Goal: Information Seeking & Learning: Learn about a topic

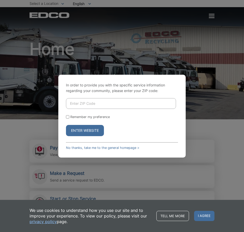
click at [90, 108] on input "Enter ZIP Code" at bounding box center [121, 103] width 110 height 11
type input "91906"
click at [66, 125] on button "Enter Website" at bounding box center [85, 130] width 38 height 11
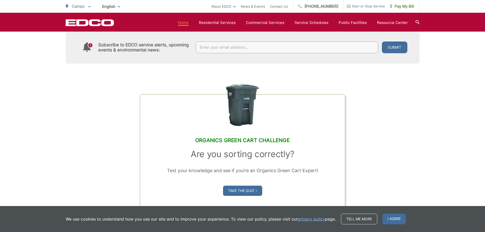
scroll to position [382, 0]
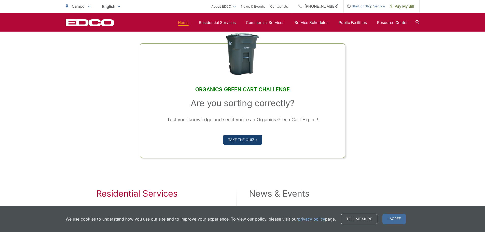
click at [239, 139] on link "Take the Quiz" at bounding box center [242, 140] width 39 height 10
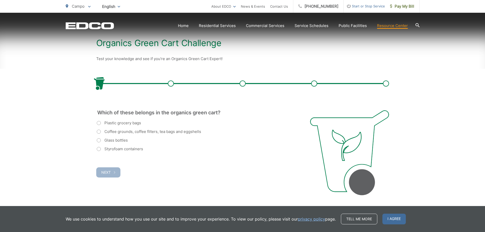
scroll to position [102, 0]
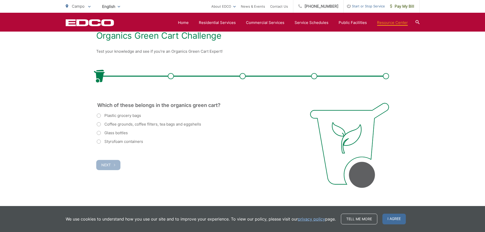
click at [168, 126] on label "Coffee grounds, coffee filters, tea bags and eggshells" at bounding box center [149, 124] width 104 height 6
radio input "true"
click at [107, 161] on button "Next" at bounding box center [108, 165] width 24 height 10
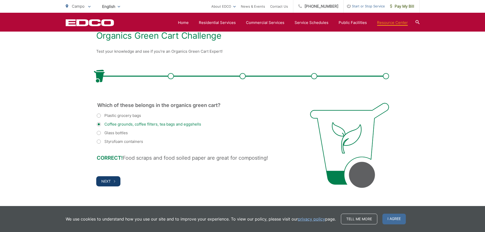
click at [118, 182] on button "Next" at bounding box center [108, 181] width 24 height 10
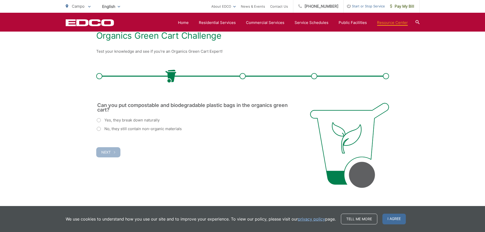
click at [107, 130] on label "No, they still contain non-organic materials" at bounding box center [139, 129] width 85 height 6
radio input "true"
click at [103, 150] on span "Next" at bounding box center [105, 152] width 9 height 4
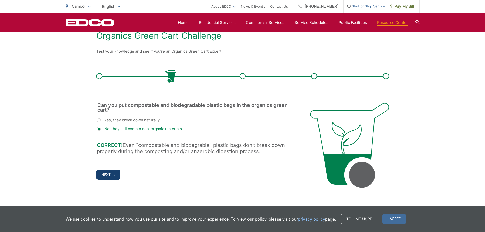
click at [108, 178] on button "Next" at bounding box center [108, 175] width 24 height 10
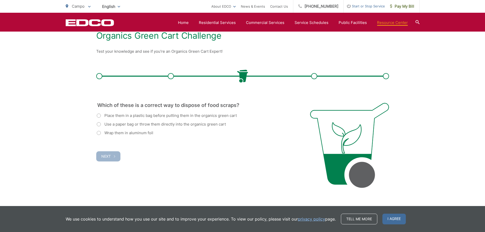
click at [173, 123] on label "Use a paper bag or throw them directly into the organics green cart" at bounding box center [161, 124] width 129 height 6
radio input "true"
click at [113, 155] on button "Next" at bounding box center [108, 156] width 24 height 10
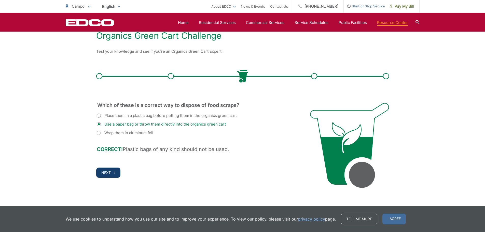
click at [109, 172] on span "Next" at bounding box center [105, 172] width 9 height 4
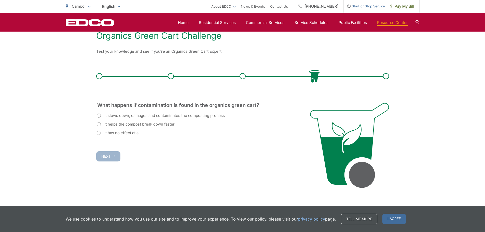
click at [173, 112] on fieldset "What happens if contamination is found in the organics green cart? (Required) I…" at bounding box center [197, 119] width 200 height 33
drag, startPoint x: 120, startPoint y: 117, endPoint x: 116, endPoint y: 120, distance: 6.0
click at [120, 117] on label "It slows down, damages and contaminates the composting process" at bounding box center [161, 116] width 128 height 6
radio input "true"
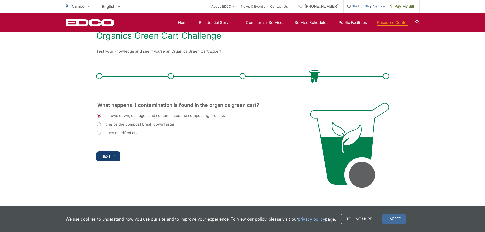
click at [99, 153] on button "Next" at bounding box center [108, 156] width 24 height 10
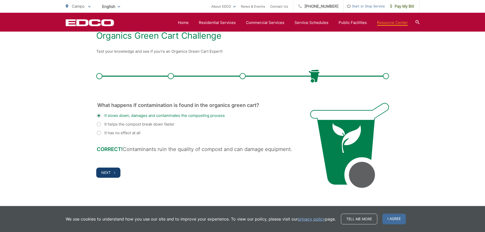
click at [105, 168] on button "Next" at bounding box center [108, 173] width 24 height 10
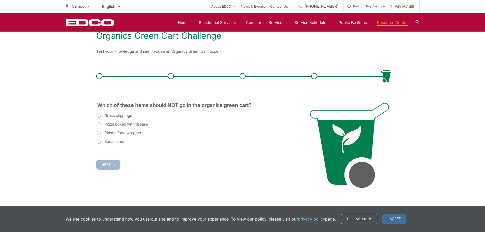
click at [142, 135] on label "Plastic food wrappers" at bounding box center [120, 133] width 47 height 6
radio input "true"
click at [118, 163] on button "Next" at bounding box center [108, 165] width 24 height 10
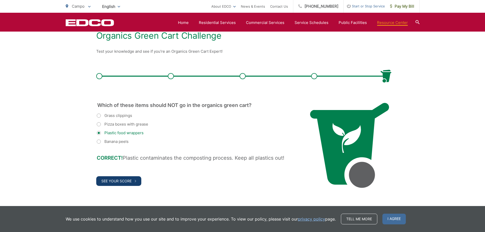
click at [129, 181] on span "See Your Score" at bounding box center [116, 181] width 30 height 4
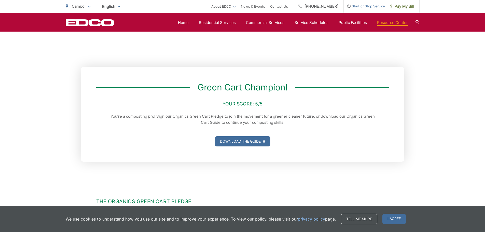
scroll to position [76, 0]
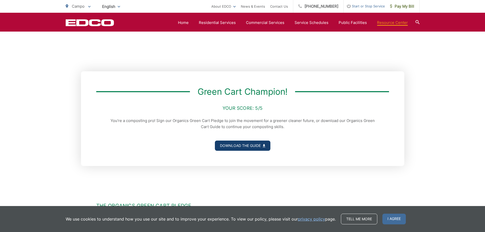
click at [248, 143] on link "Download the Guide" at bounding box center [243, 146] width 56 height 10
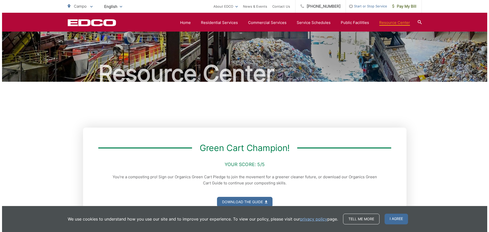
scroll to position [0, 0]
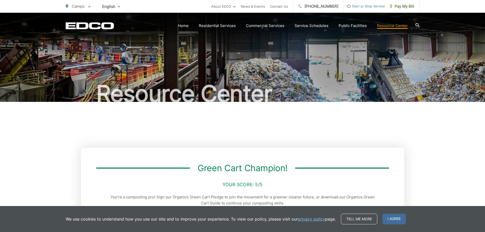
click at [85, 7] on span "Campo" at bounding box center [78, 6] width 13 height 5
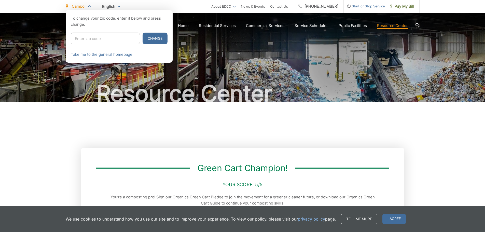
drag, startPoint x: 86, startPoint y: 36, endPoint x: 96, endPoint y: 27, distance: 13.2
click at [88, 32] on div "To change your zip code, enter it below and press change. Change Take me to the…" at bounding box center [119, 36] width 107 height 52
type input "92027"
click at [143, 33] on button "Change" at bounding box center [155, 39] width 25 height 12
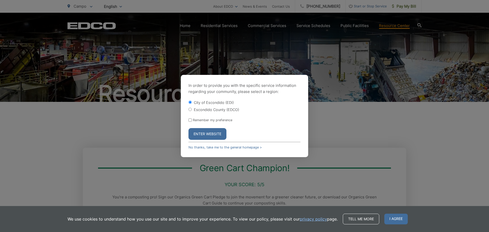
click at [228, 111] on label "Escondido County (EDCO)" at bounding box center [216, 109] width 45 height 4
click at [192, 111] on input "Escondido County (EDCO)" at bounding box center [189, 109] width 3 height 3
radio input "true"
click at [207, 132] on button "Enter Website" at bounding box center [207, 134] width 38 height 12
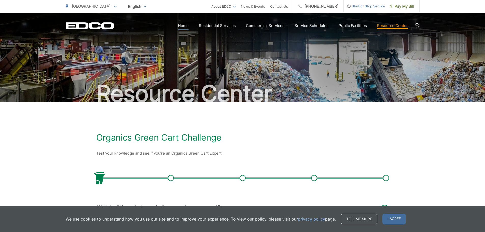
click at [186, 24] on link "Home" at bounding box center [183, 26] width 11 height 6
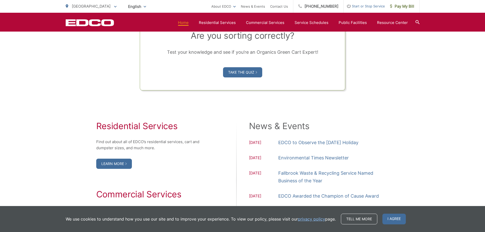
scroll to position [458, 0]
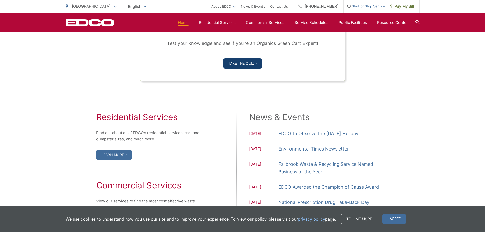
click at [258, 62] on link "Take the Quiz" at bounding box center [242, 63] width 39 height 10
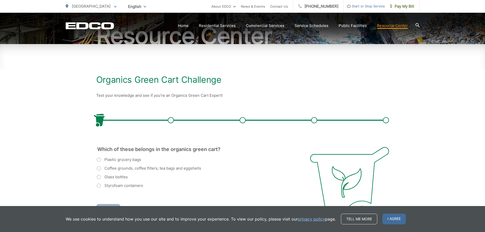
scroll to position [102, 0]
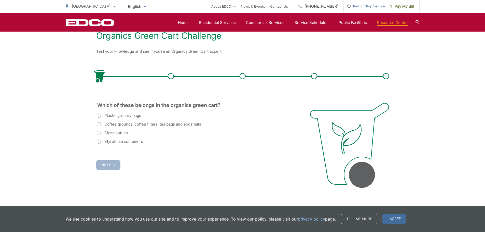
click at [127, 112] on fieldset "Which of these belongs in the organics green cart? (Required) Plastic grocery b…" at bounding box center [197, 124] width 200 height 42
click at [125, 115] on label "Plastic grocery bags" at bounding box center [119, 116] width 44 height 6
radio input "true"
click at [106, 166] on span "Next" at bounding box center [105, 165] width 9 height 4
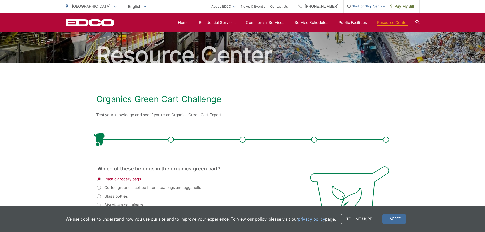
scroll to position [0, 0]
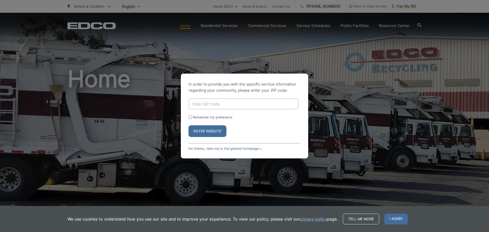
click at [213, 108] on input "Enter ZIP Code" at bounding box center [243, 104] width 110 height 11
type input "92082"
click at [188, 125] on button "Enter Website" at bounding box center [207, 131] width 38 height 12
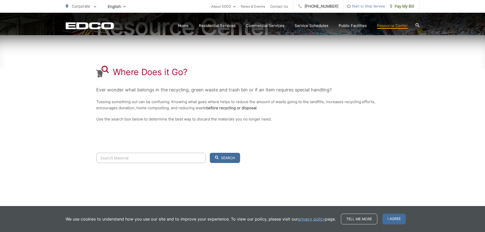
scroll to position [75, 0]
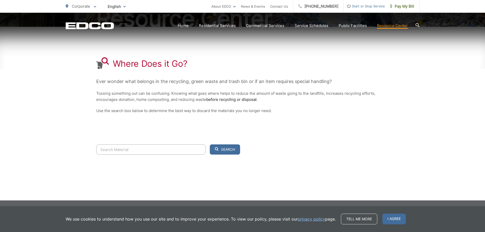
click at [134, 153] on input "Search" at bounding box center [151, 149] width 110 height 10
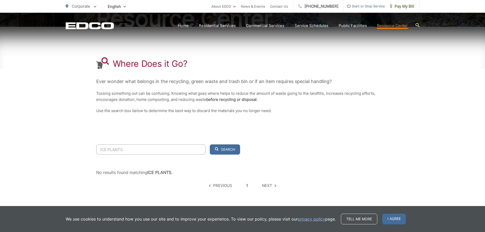
click at [210, 144] on button "Search" at bounding box center [225, 149] width 30 height 10
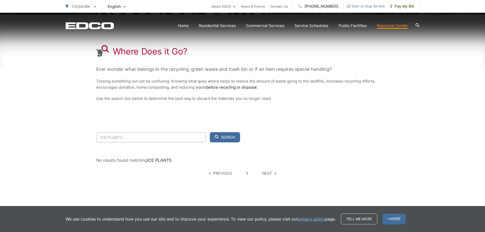
scroll to position [94, 0]
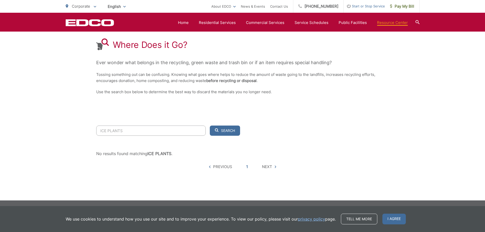
click at [190, 133] on input "ICE PLANTS" at bounding box center [151, 131] width 110 height 10
type input "ICE PLANT"
click at [210, 126] on button "Search" at bounding box center [225, 131] width 30 height 10
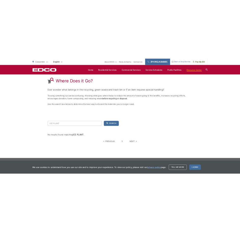
scroll to position [23, 0]
